Goal: Information Seeking & Learning: Find specific fact

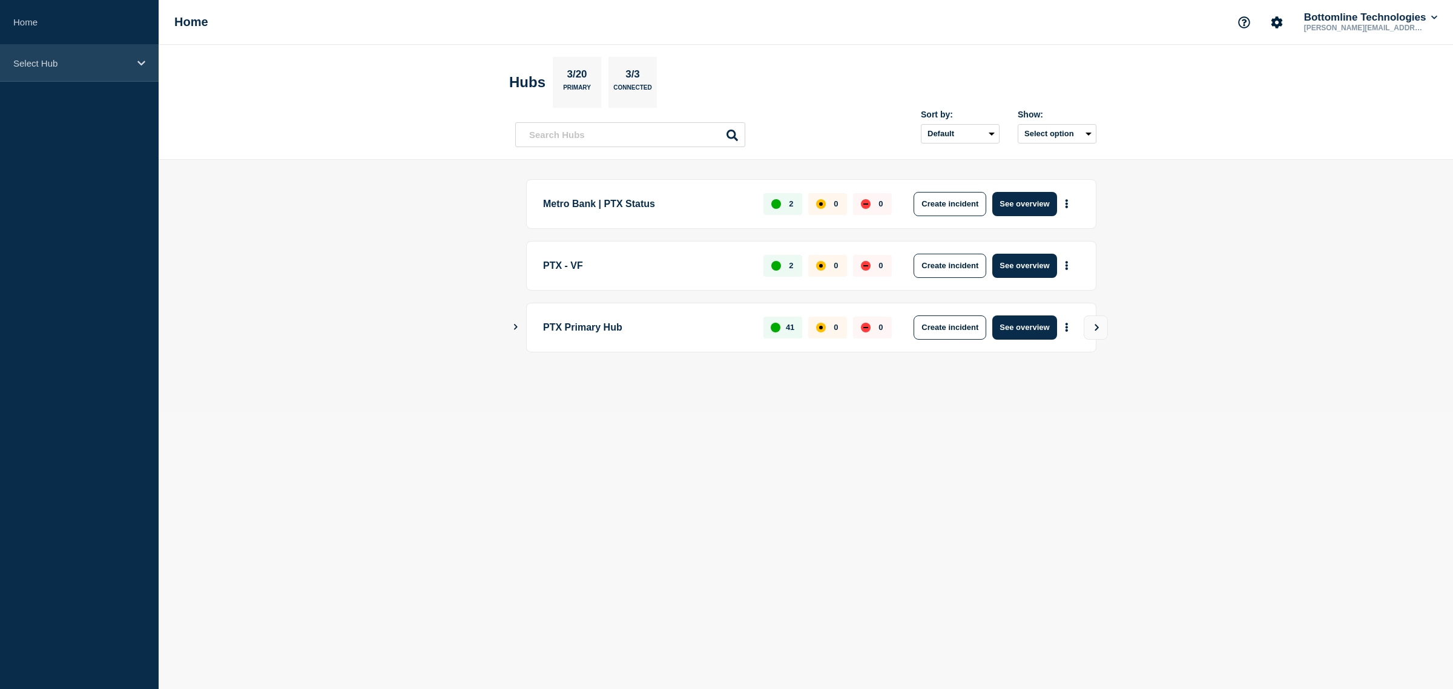
click at [65, 53] on div "Select Hub" at bounding box center [79, 63] width 159 height 37
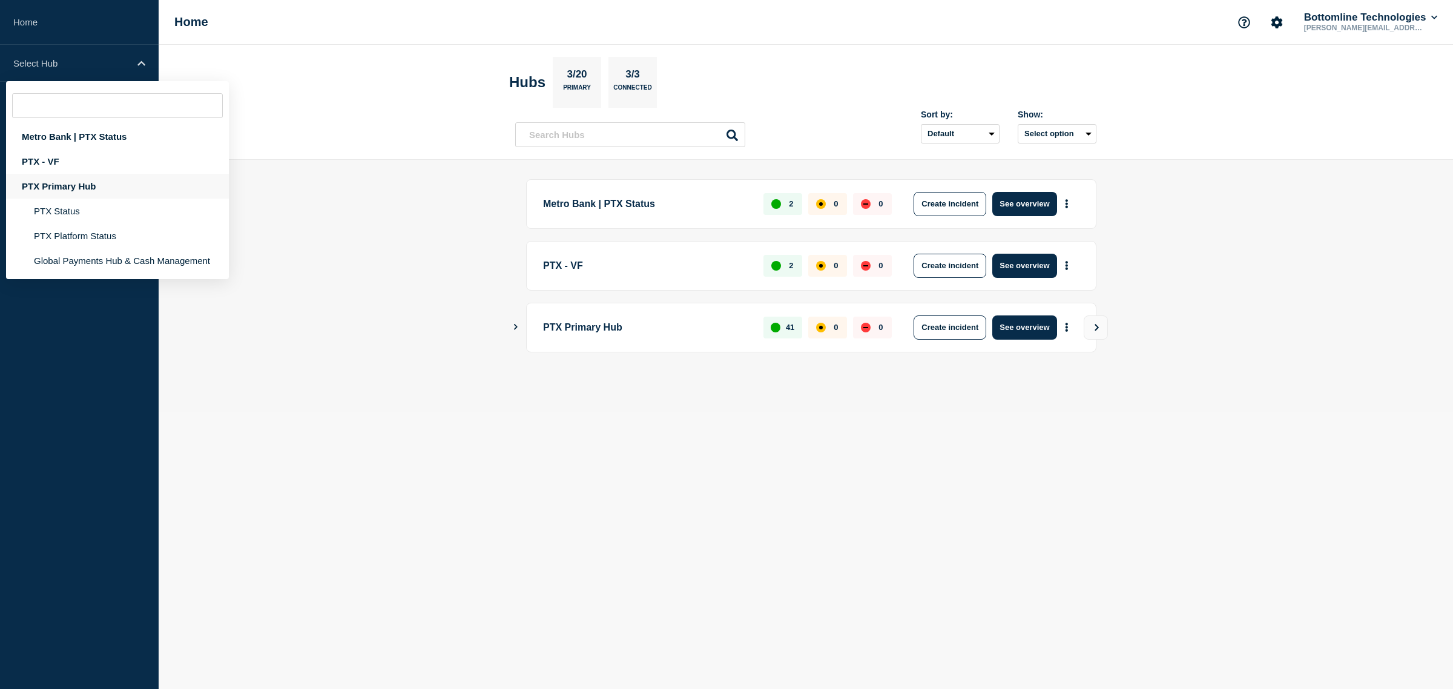
click at [97, 191] on div "PTX Primary Hub" at bounding box center [117, 186] width 223 height 25
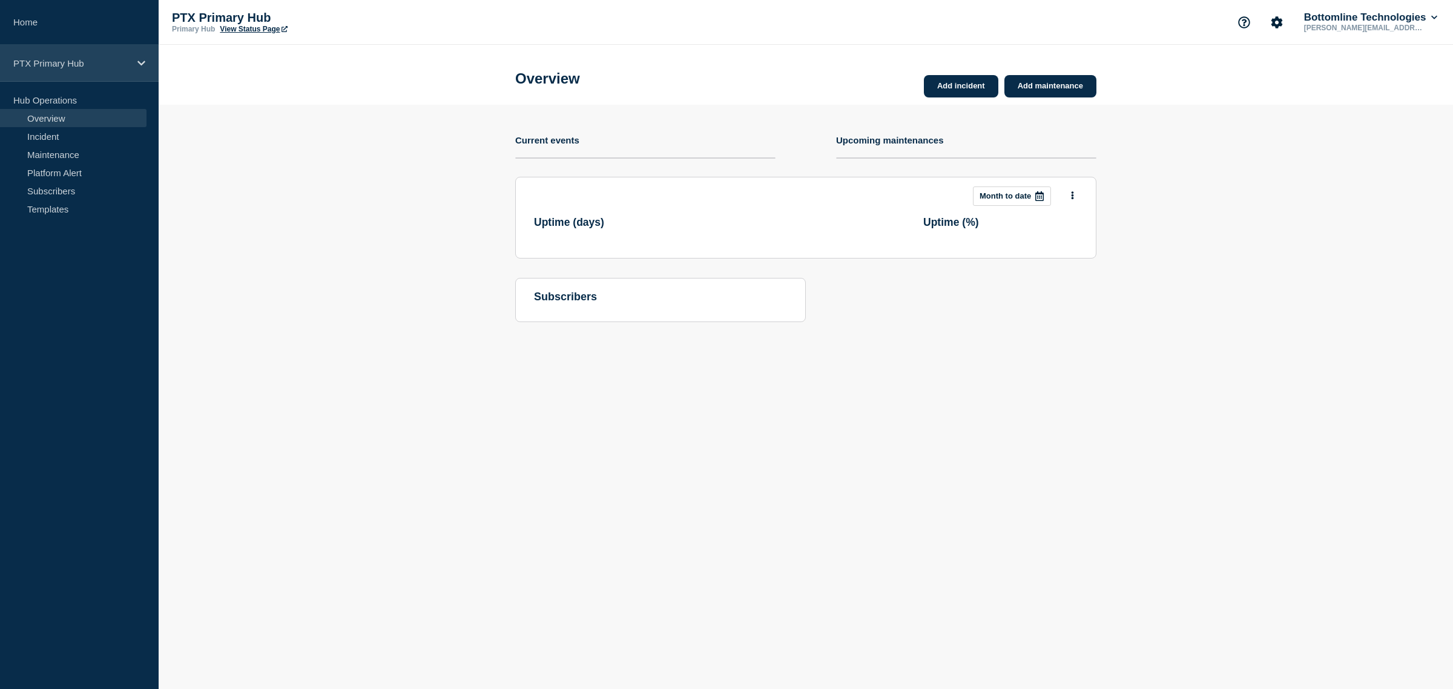
click at [106, 74] on div "PTX Primary Hub" at bounding box center [79, 63] width 159 height 37
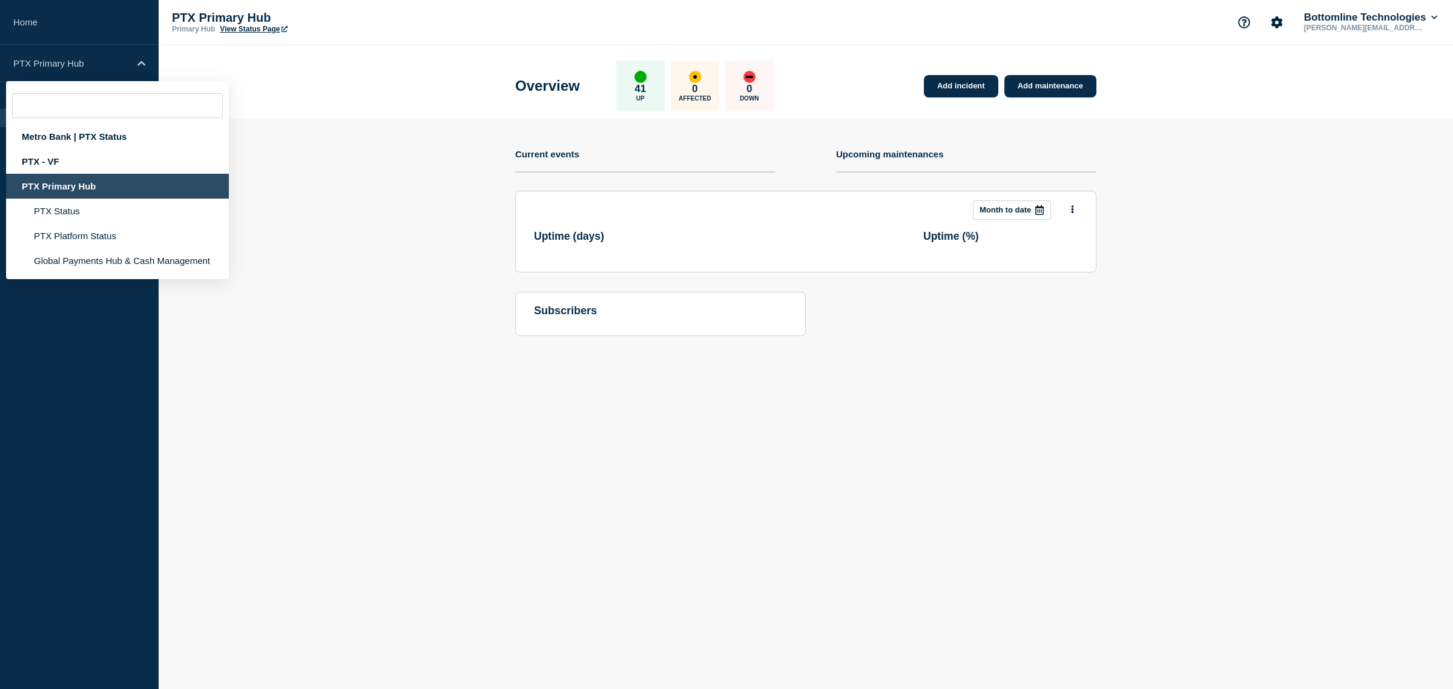
click at [336, 200] on section "Add incident Add maintenance Current events Upcoming maintenances This month Mo…" at bounding box center [806, 237] width 1294 height 236
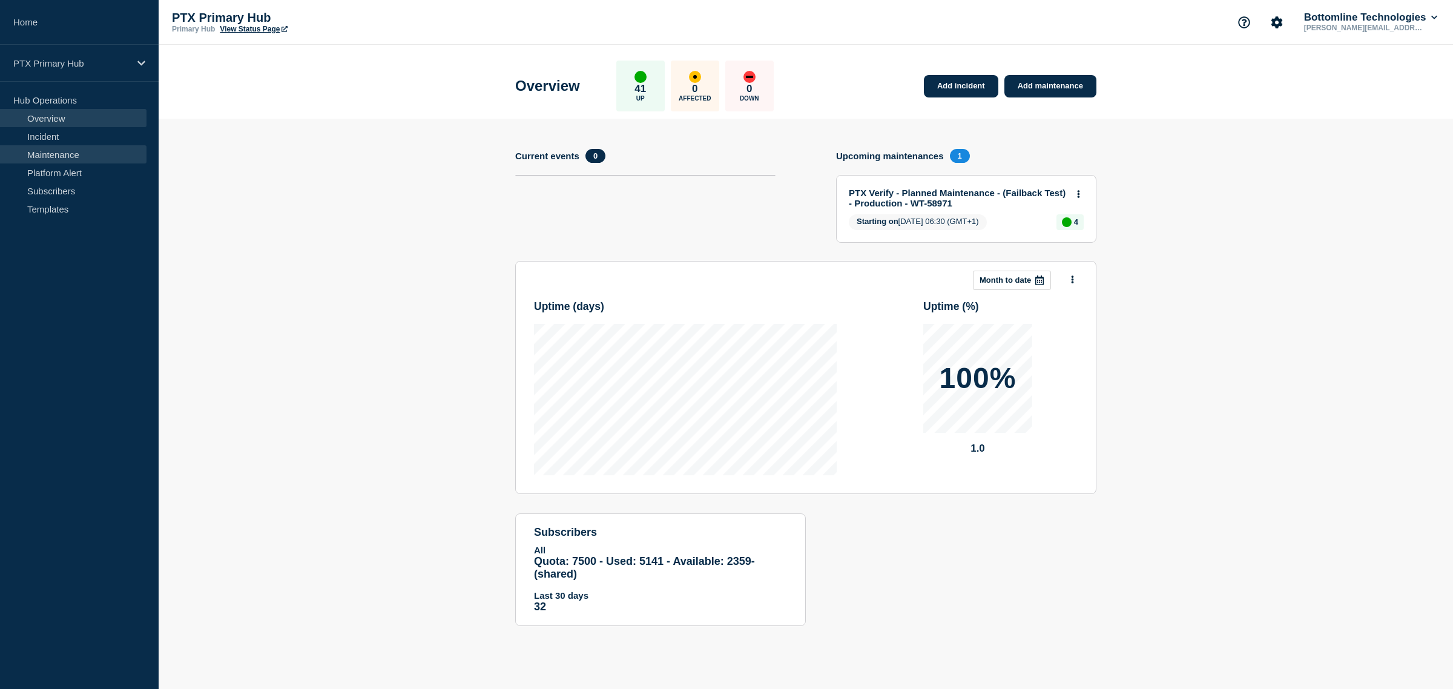
click at [79, 150] on link "Maintenance" at bounding box center [73, 154] width 147 height 18
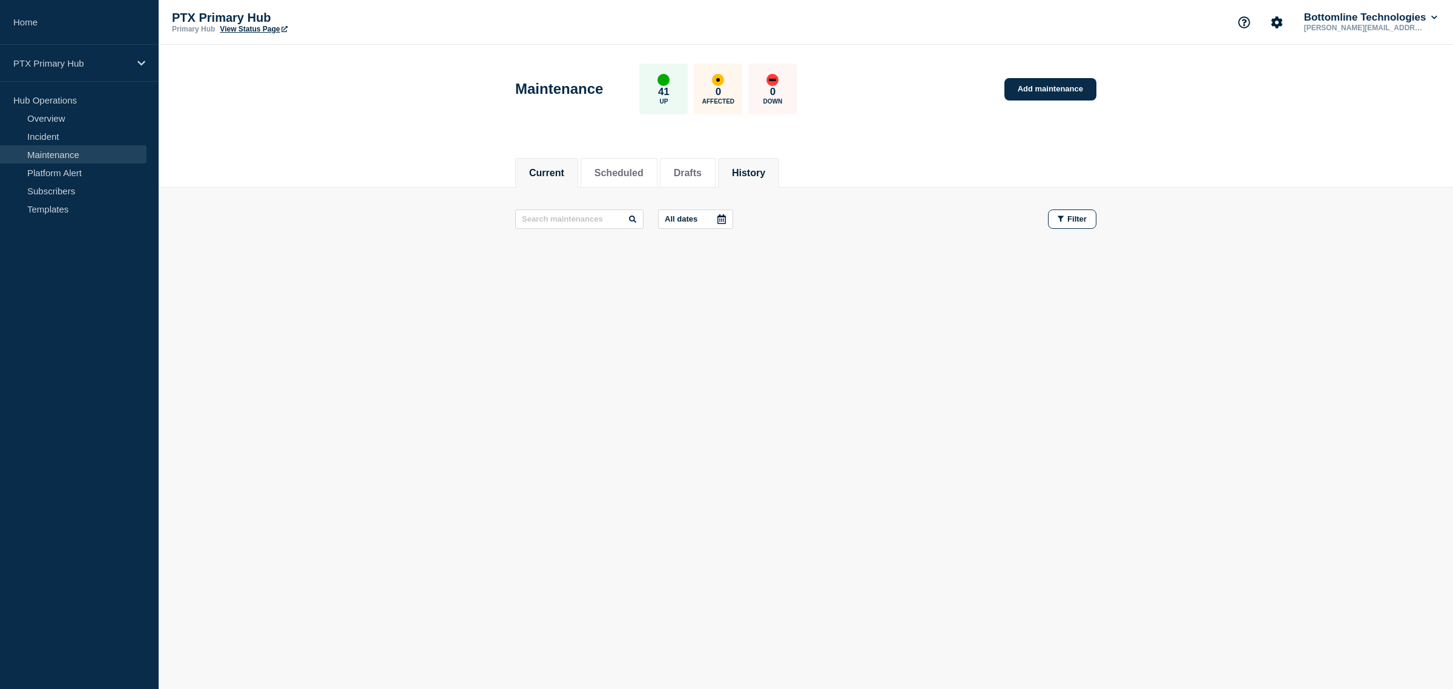
click at [779, 159] on li "History" at bounding box center [748, 173] width 61 height 30
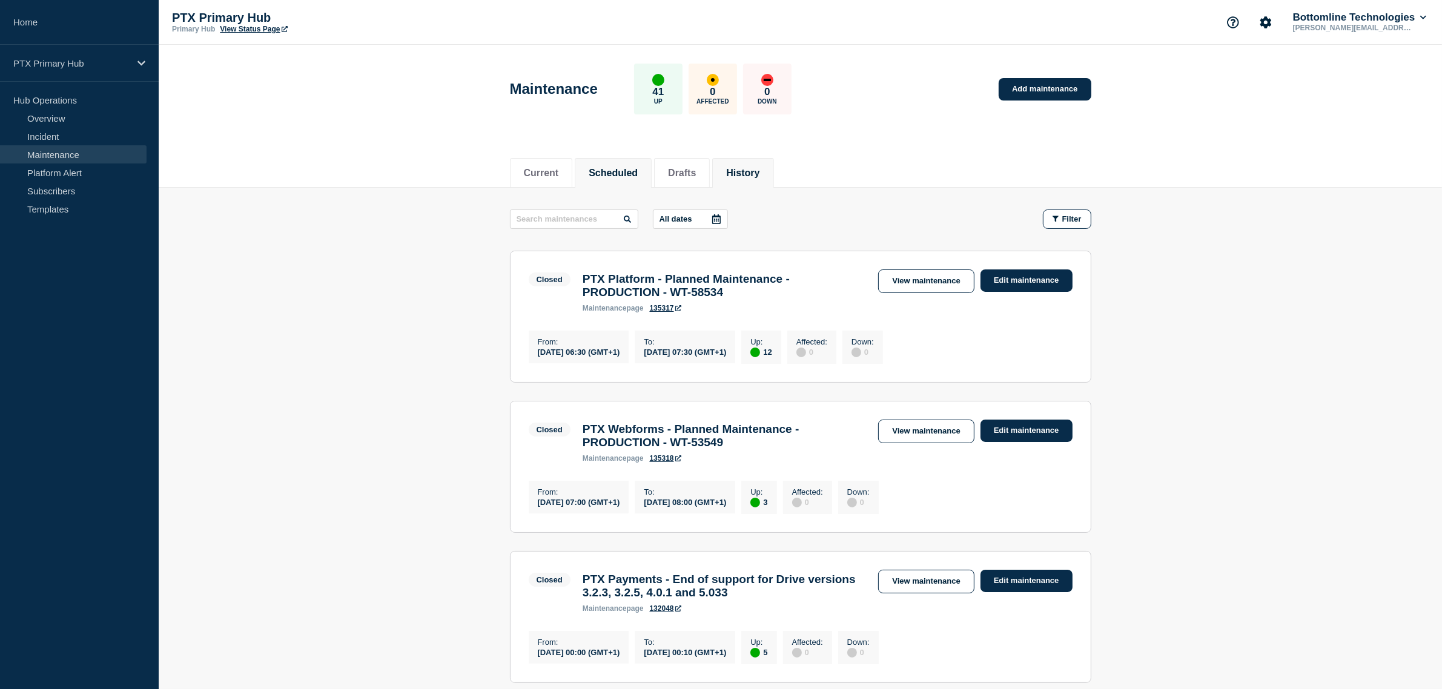
click at [624, 174] on button "Scheduled" at bounding box center [612, 173] width 49 height 11
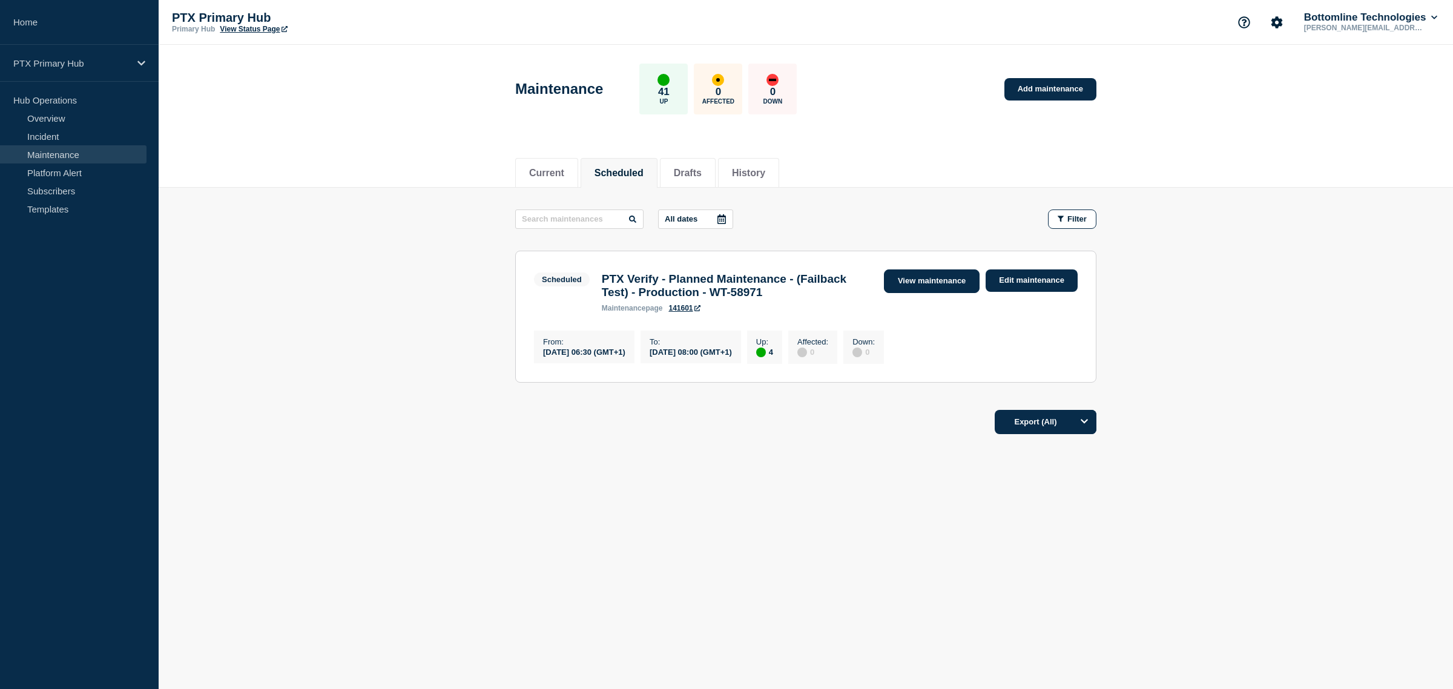
click at [952, 285] on link "View maintenance" at bounding box center [932, 281] width 96 height 24
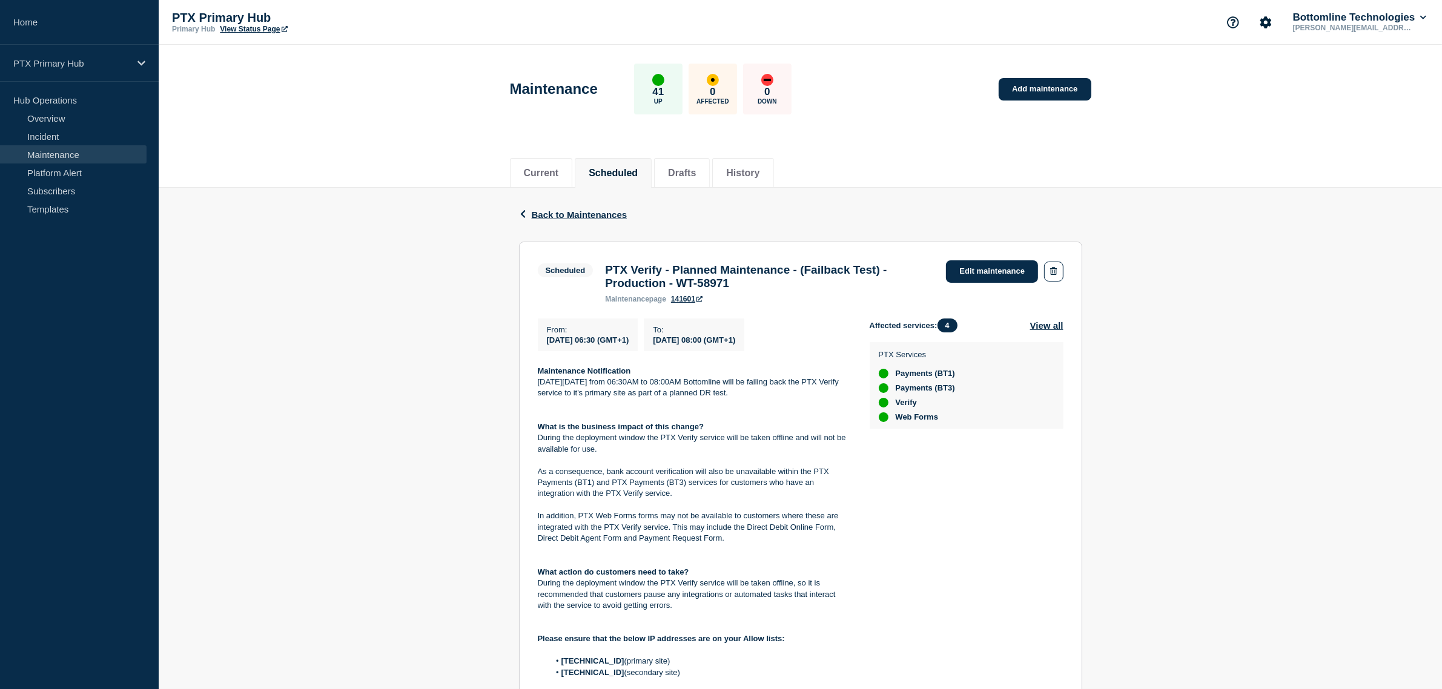
scroll to position [280, 0]
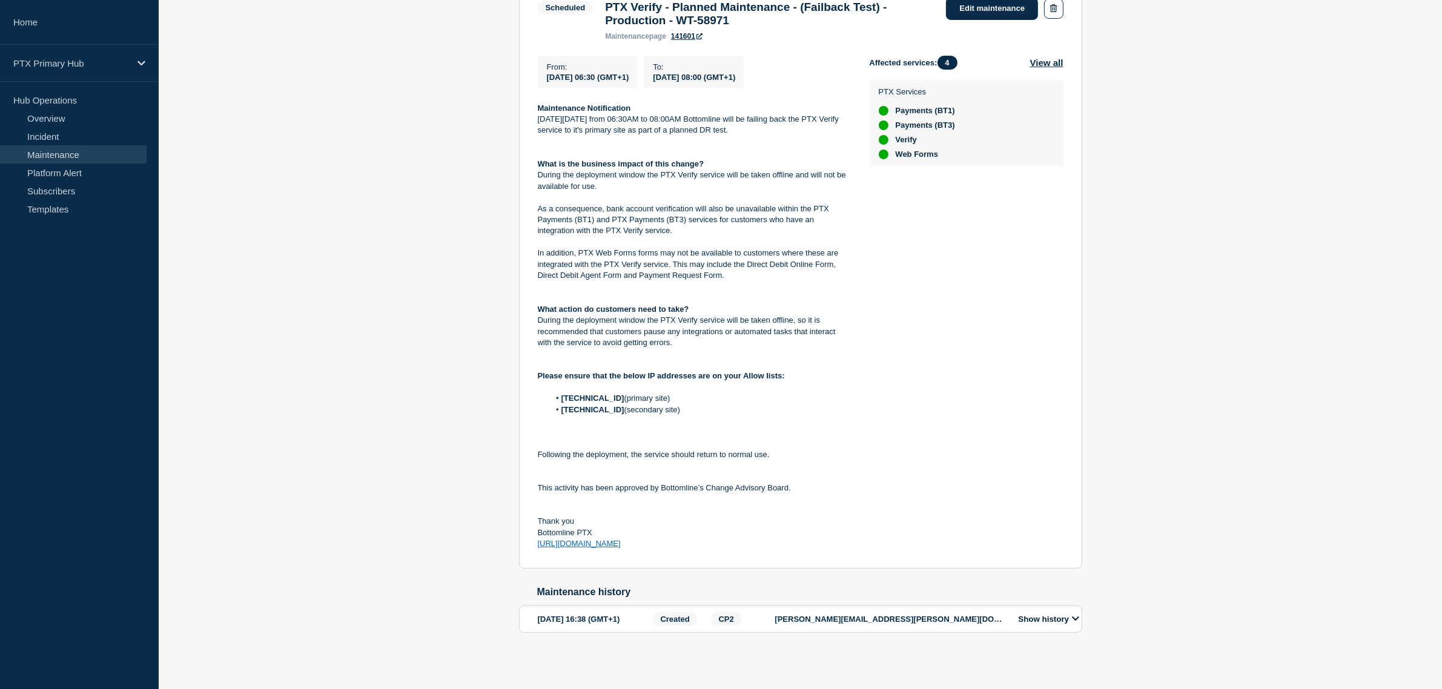
drag, startPoint x: 670, startPoint y: 401, endPoint x: 576, endPoint y: 395, distance: 94.6
click at [573, 394] on ol "[TECHNICAL_ID] (primary site) [TECHNICAL_ID] (secondary site)" at bounding box center [694, 404] width 312 height 22
click at [576, 405] on strong "[TECHNICAL_ID]" at bounding box center [592, 409] width 63 height 9
drag, startPoint x: 608, startPoint y: 400, endPoint x: 551, endPoint y: 386, distance: 59.2
click at [551, 393] on ol "[TECHNICAL_ID] (primary site) [TECHNICAL_ID] (secondary site)" at bounding box center [694, 404] width 312 height 22
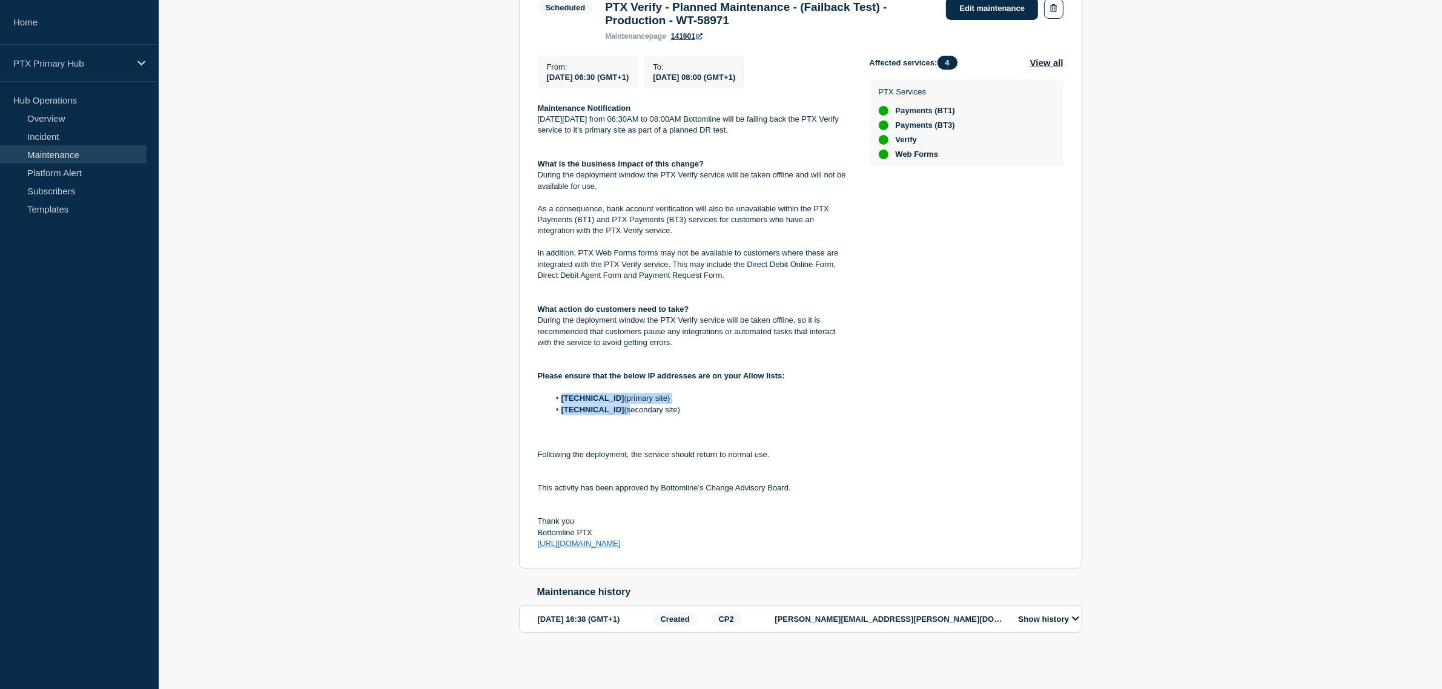
copy ol "[TECHNICAL_ID] (primary site) [TECHNICAL_ID] ("
